Goal: Check status: Check status

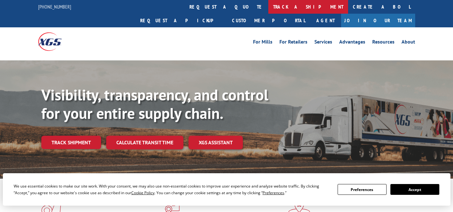
click at [268, 7] on link "track a shipment" at bounding box center [308, 7] width 80 height 14
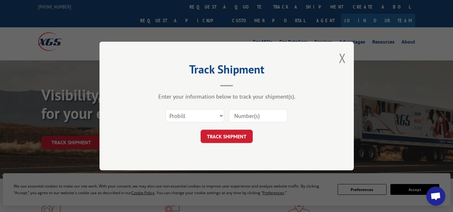
click at [250, 117] on input at bounding box center [258, 115] width 58 height 13
paste input "2557394"
type input "2557394"
click at [230, 137] on button "TRACK SHIPMENT" at bounding box center [227, 136] width 52 height 13
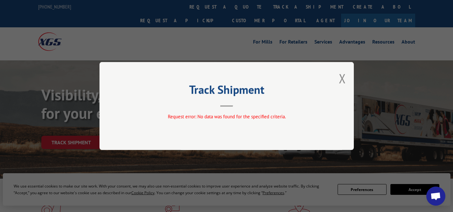
drag, startPoint x: 344, startPoint y: 79, endPoint x: 324, endPoint y: 78, distance: 20.1
click at [344, 79] on button "Close modal" at bounding box center [342, 78] width 7 height 17
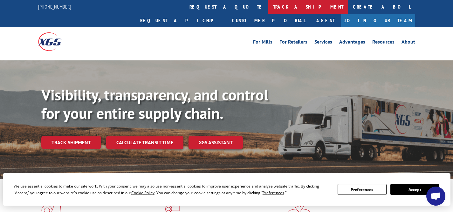
click at [268, 5] on link "track a shipment" at bounding box center [308, 7] width 80 height 14
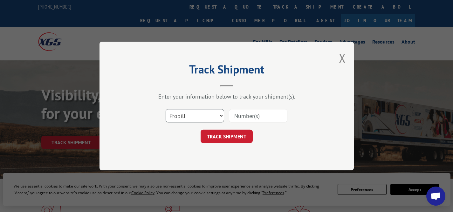
click at [200, 119] on select "Select category... Probill BOL PO" at bounding box center [195, 115] width 58 height 13
select select "bol"
click at [166, 109] on select "Select category... Probill BOL PO" at bounding box center [195, 115] width 58 height 13
click at [257, 113] on input at bounding box center [258, 115] width 58 height 13
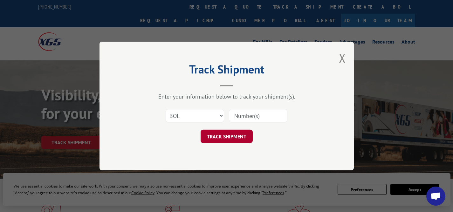
paste input "2557394"
type input "2557394"
click at [225, 139] on button "TRACK SHIPMENT" at bounding box center [227, 136] width 52 height 13
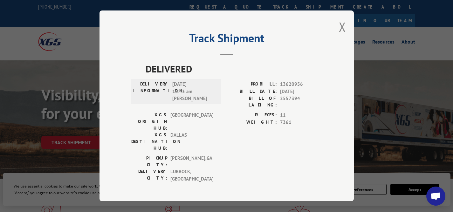
click at [336, 27] on div "Track Shipment DELIVERED DELIVERY INFORMATION: [DATE] 10:45 am [PERSON_NAME] PR…" at bounding box center [226, 105] width 254 height 191
drag, startPoint x: 336, startPoint y: 27, endPoint x: 340, endPoint y: 27, distance: 3.5
click at [337, 27] on div "Track Shipment DELIVERED DELIVERY INFORMATION: [DATE] 10:45 am [PERSON_NAME] PR…" at bounding box center [226, 105] width 254 height 191
click at [340, 27] on button "Close modal" at bounding box center [342, 26] width 7 height 17
